Goal: Transaction & Acquisition: Purchase product/service

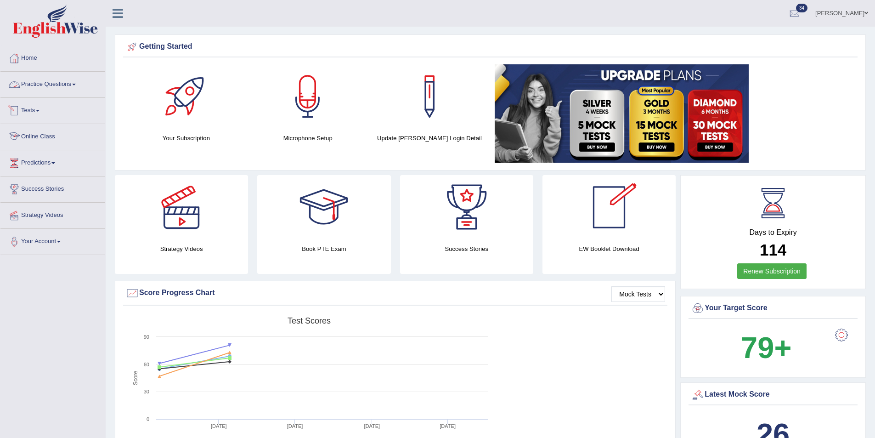
click at [34, 138] on link "Online Class" at bounding box center [52, 135] width 105 height 23
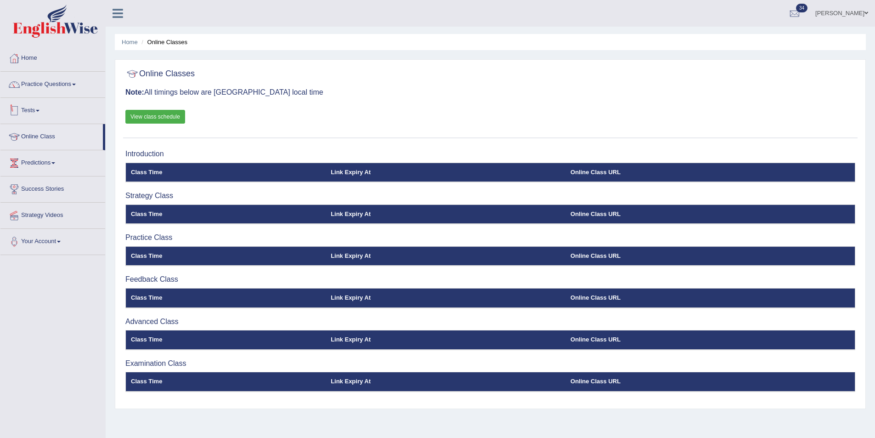
click at [153, 115] on link "View class schedule" at bounding box center [155, 117] width 60 height 14
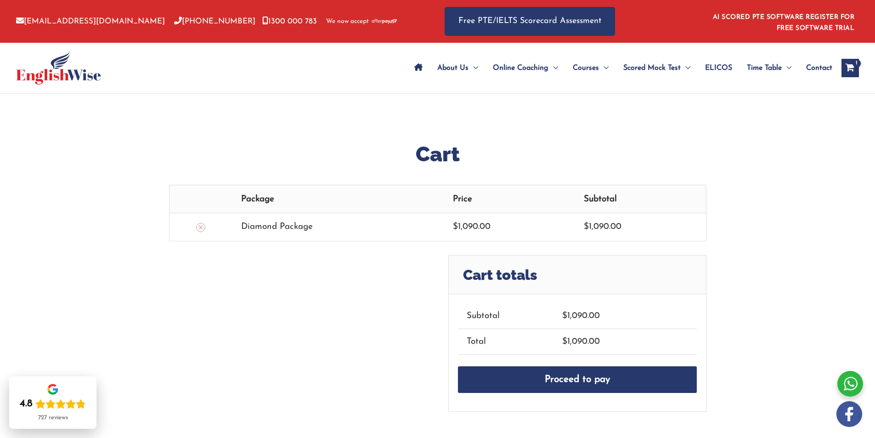
click at [263, 344] on div "Cart totals Subtotal $ 1,090.00 Total $ 1,090.00 Proceed to pay" at bounding box center [437, 333] width 537 height 157
click at [846, 64] on icon "View Shopping Cart, 1 items" at bounding box center [849, 69] width 11 height 10
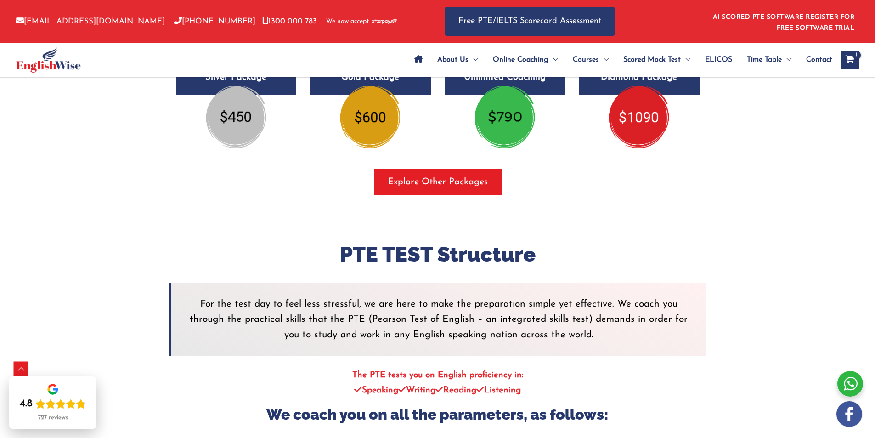
scroll to position [1561, 0]
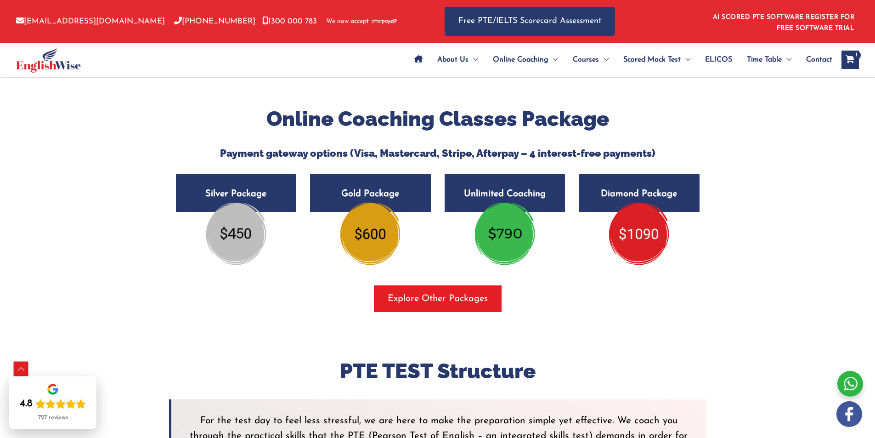
click at [505, 213] on img at bounding box center [505, 233] width 60 height 62
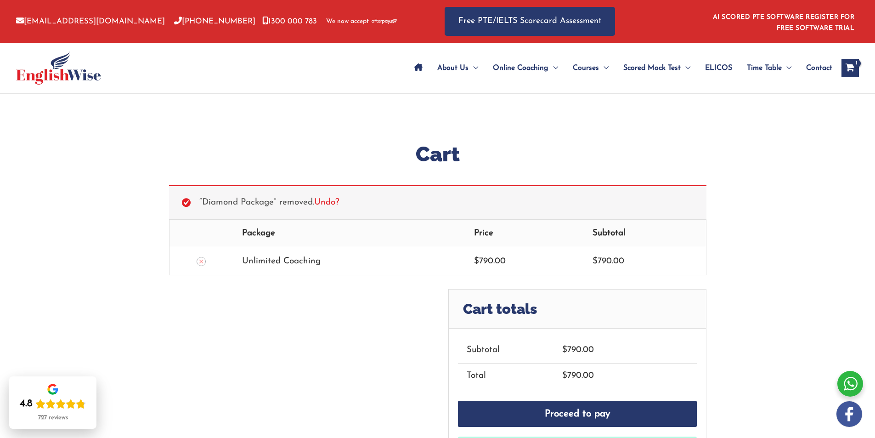
click at [849, 68] on icon "View Shopping Cart, 1 items" at bounding box center [849, 69] width 11 height 10
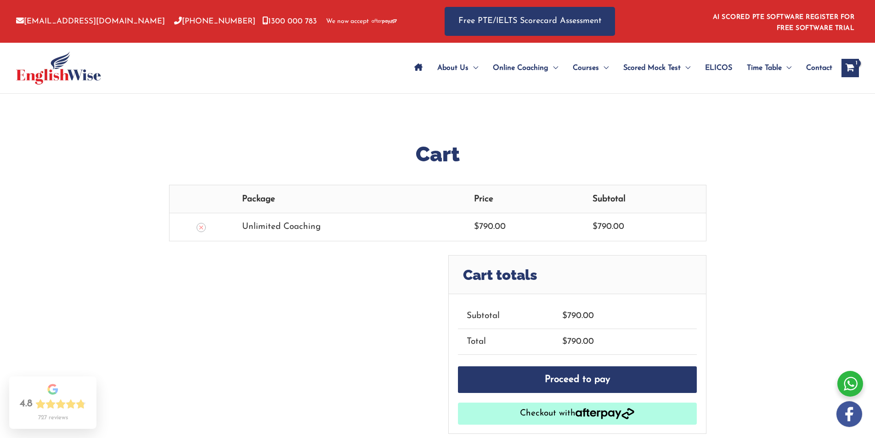
click at [852, 96] on div "Cart Remove item Package Price Subtotal Unlimited Coaching $ 790.00 $ 790.00 Up…" at bounding box center [437, 287] width 875 height 386
click at [450, 69] on span "About Us" at bounding box center [452, 68] width 31 height 32
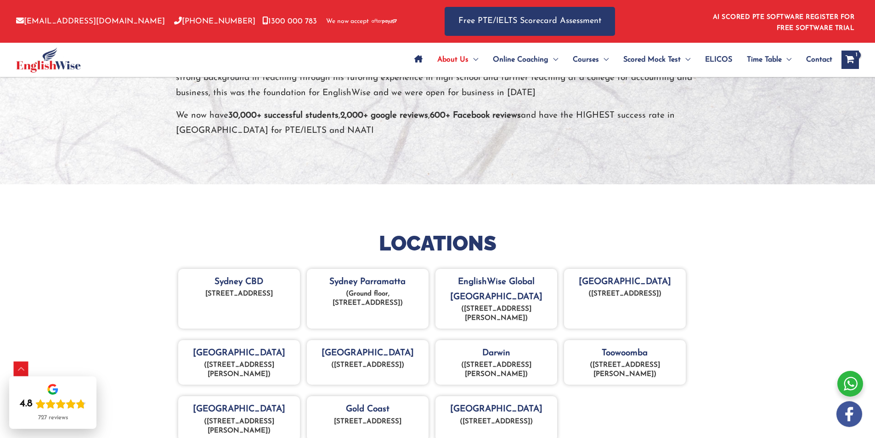
scroll to position [321, 0]
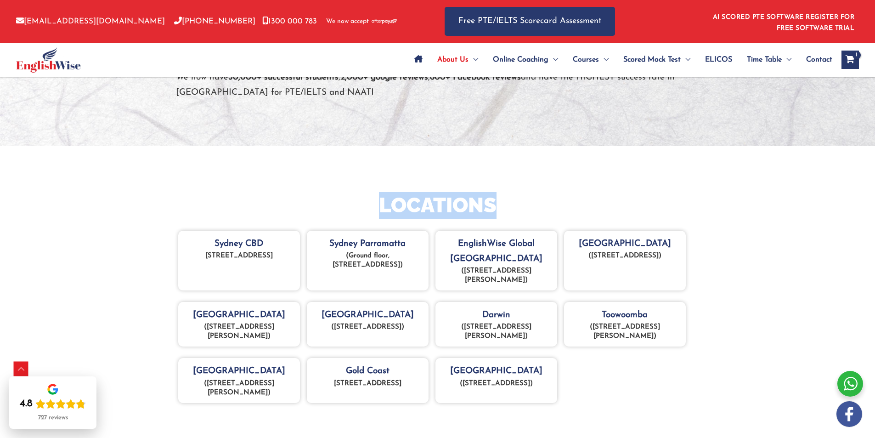
drag, startPoint x: 379, startPoint y: 203, endPoint x: 515, endPoint y: 205, distance: 135.9
click at [515, 205] on h2 "LOCATIONS" at bounding box center [437, 205] width 537 height 27
click at [515, 204] on h2 "LOCATIONS" at bounding box center [437, 205] width 537 height 27
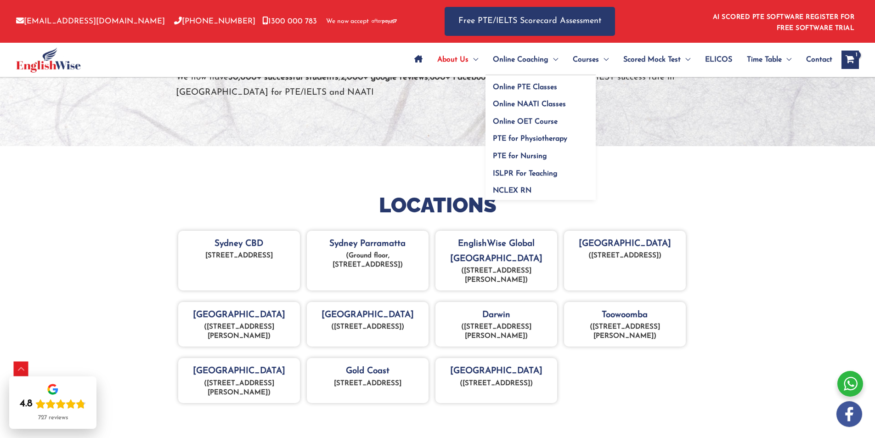
click at [508, 61] on span "Online Coaching" at bounding box center [521, 60] width 56 height 32
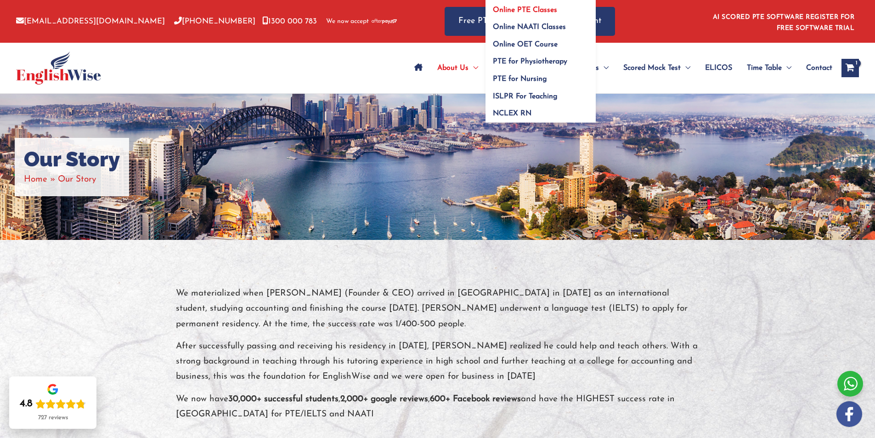
click at [516, 12] on span "Online PTE Classes" at bounding box center [525, 9] width 64 height 7
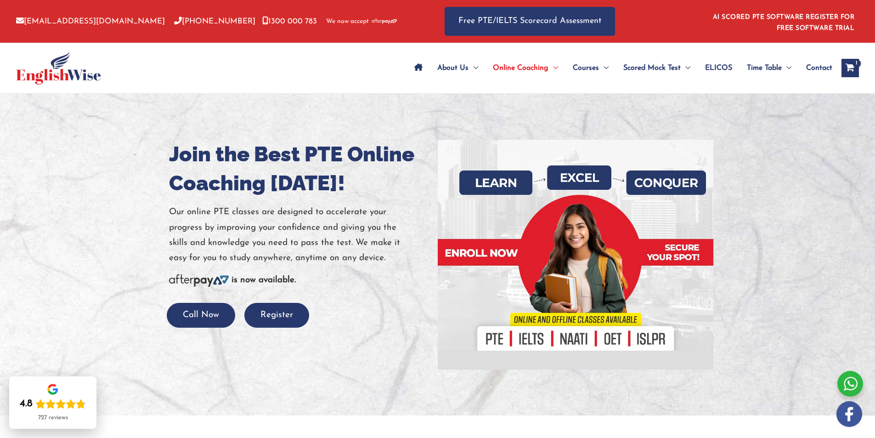
click at [853, 71] on icon "View Shopping Cart, 1 items" at bounding box center [849, 69] width 11 height 10
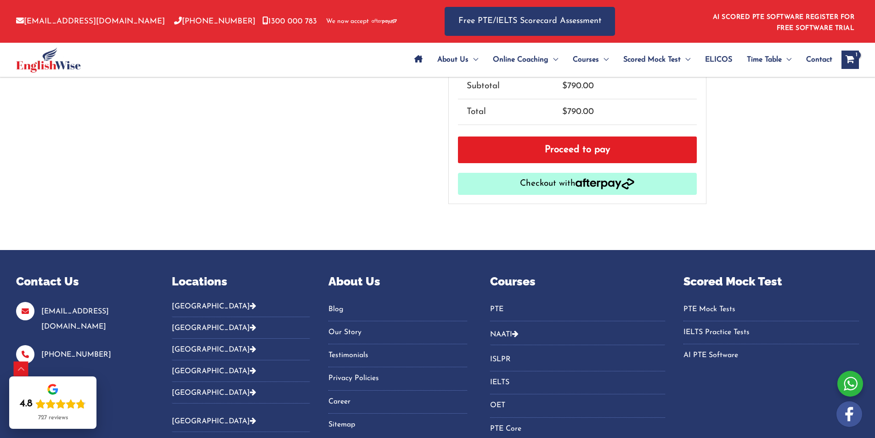
click at [588, 154] on link "Proceed to pay" at bounding box center [577, 149] width 239 height 27
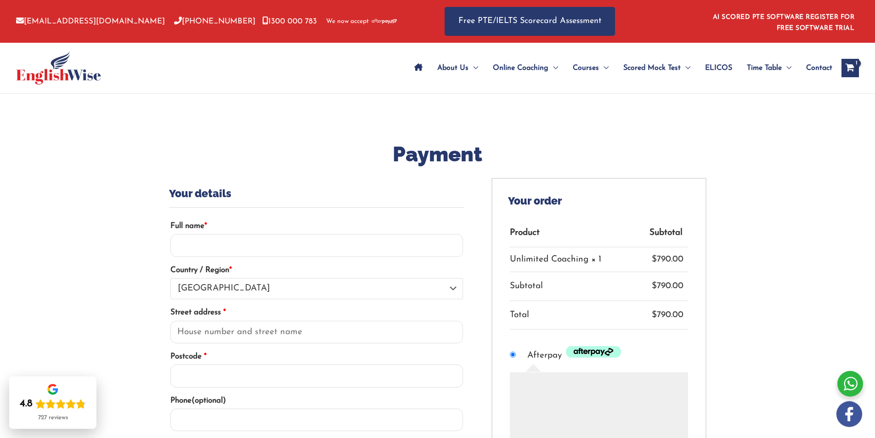
click at [852, 67] on icon "View Shopping Cart, 1 items" at bounding box center [849, 69] width 11 height 10
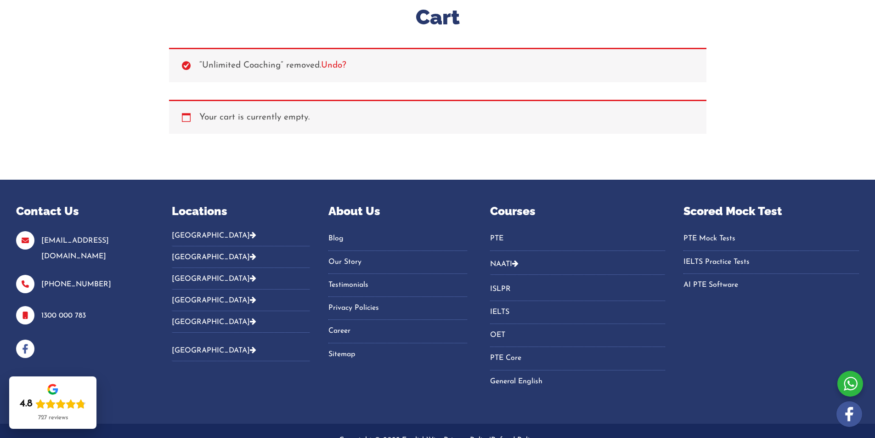
scroll to position [139, 0]
